Goal: Find specific page/section: Find specific page/section

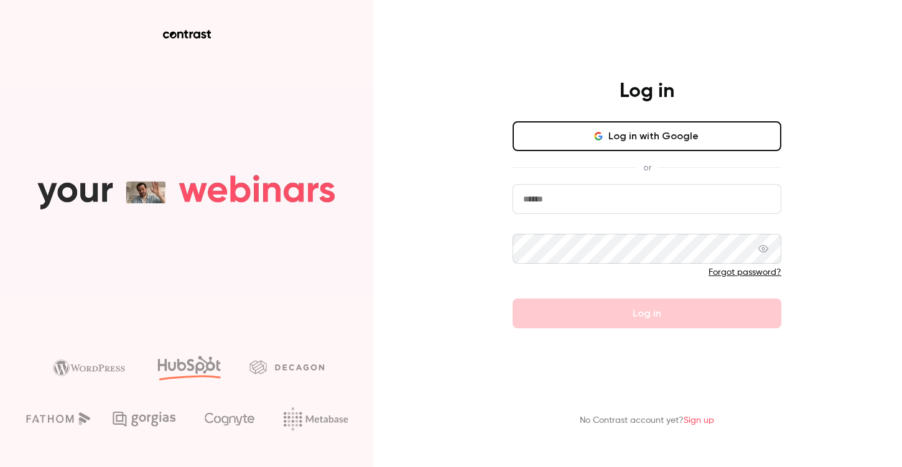
click at [586, 140] on button "Log in with Google" at bounding box center [647, 136] width 269 height 30
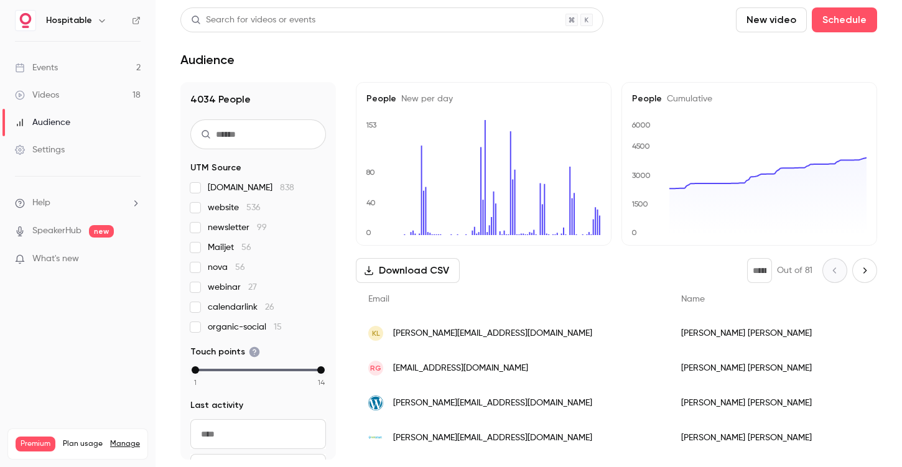
click at [87, 58] on link "Events 2" at bounding box center [78, 67] width 156 height 27
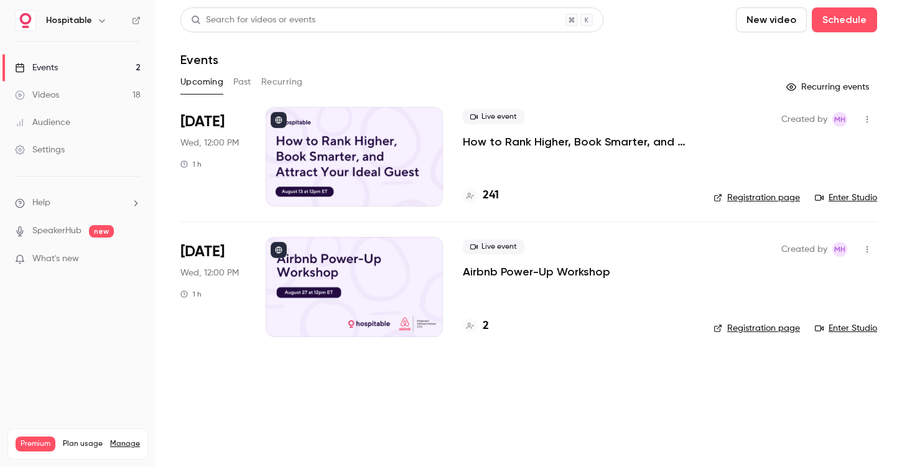
click at [495, 193] on h4 "241" at bounding box center [491, 195] width 16 height 17
